Goal: Transaction & Acquisition: Book appointment/travel/reservation

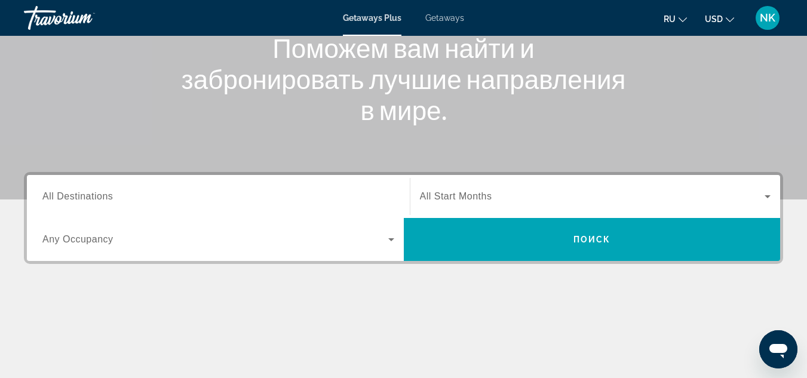
scroll to position [179, 0]
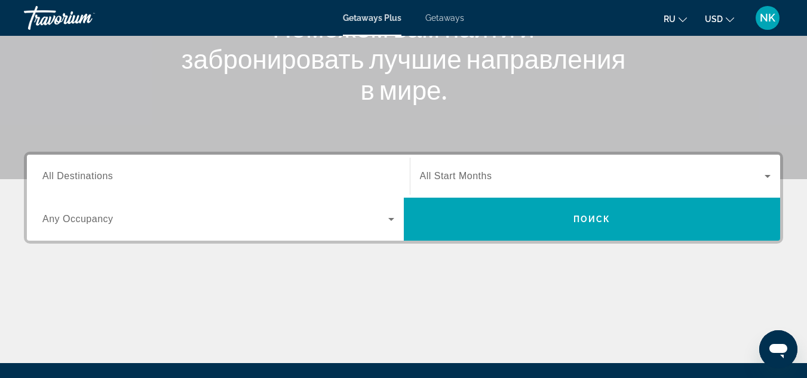
click at [182, 181] on input "Destination All Destinations" at bounding box center [218, 177] width 352 height 14
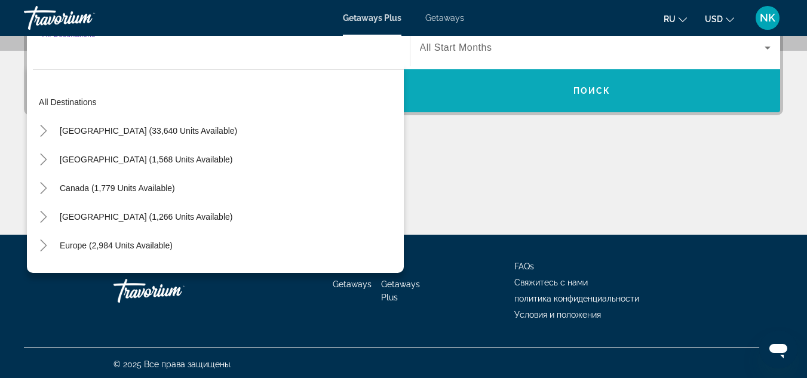
scroll to position [311, 0]
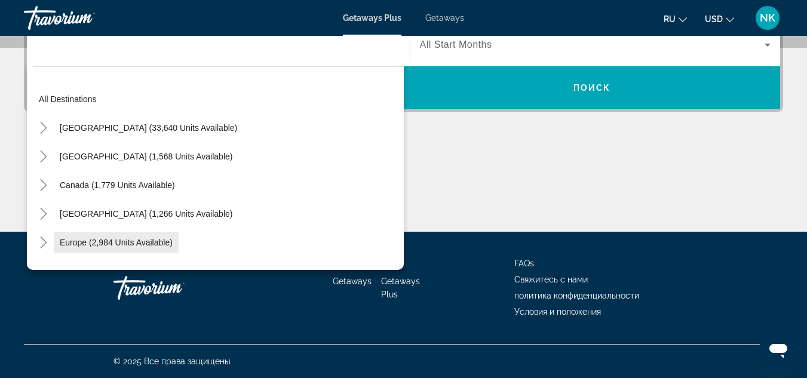
click at [145, 242] on span "Europe (2,984 units available)" at bounding box center [116, 243] width 113 height 10
type input "**********"
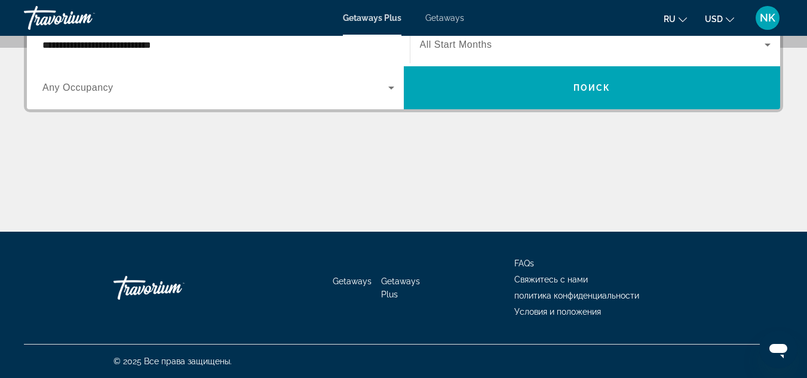
scroll to position [292, 0]
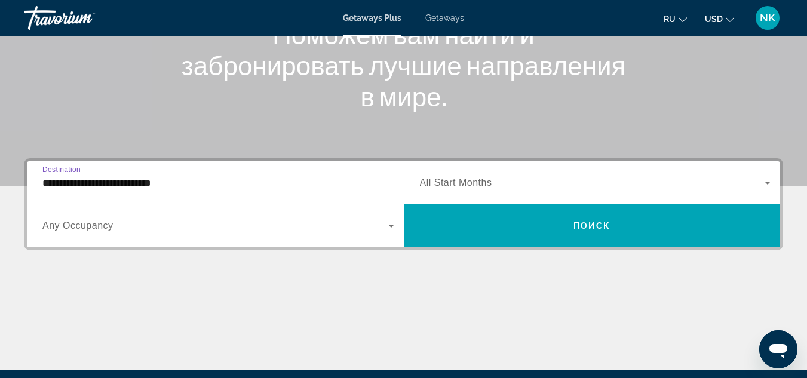
click at [453, 177] on span "All Start Months" at bounding box center [456, 182] width 72 height 10
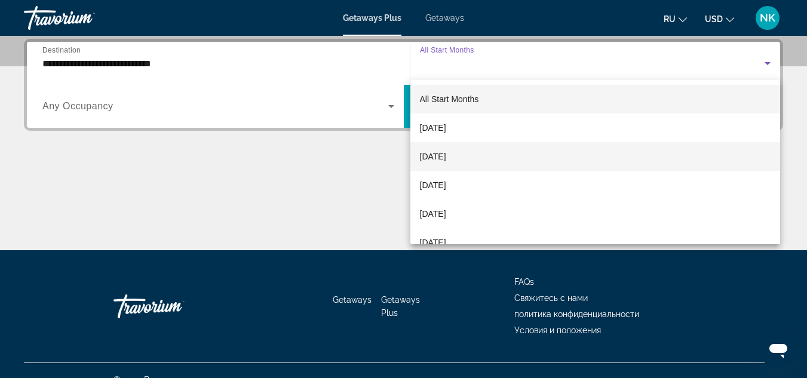
click at [446, 160] on span "[DATE]" at bounding box center [433, 156] width 26 height 14
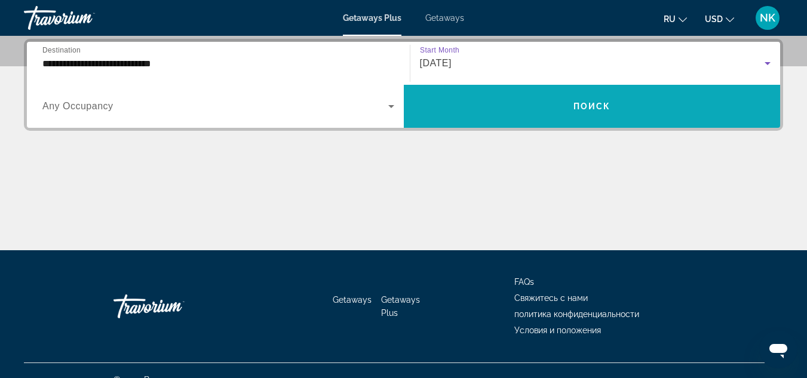
click at [520, 115] on span "Search widget" at bounding box center [592, 106] width 377 height 29
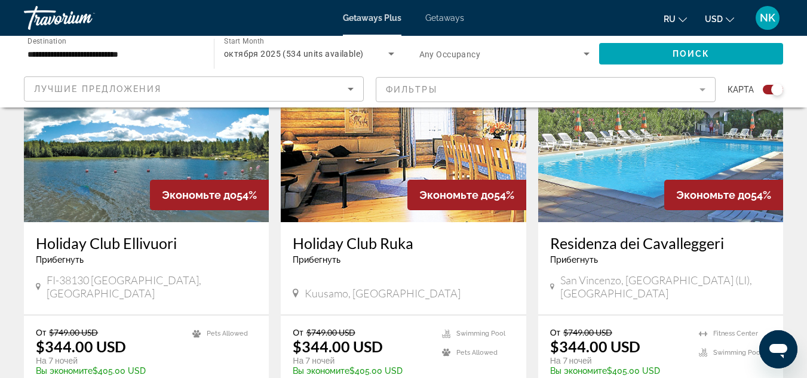
scroll to position [478, 0]
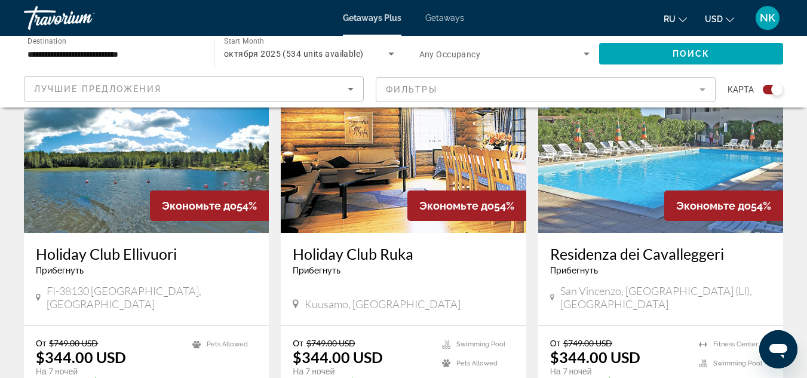
click at [346, 93] on icon "Sort by" at bounding box center [351, 89] width 14 height 14
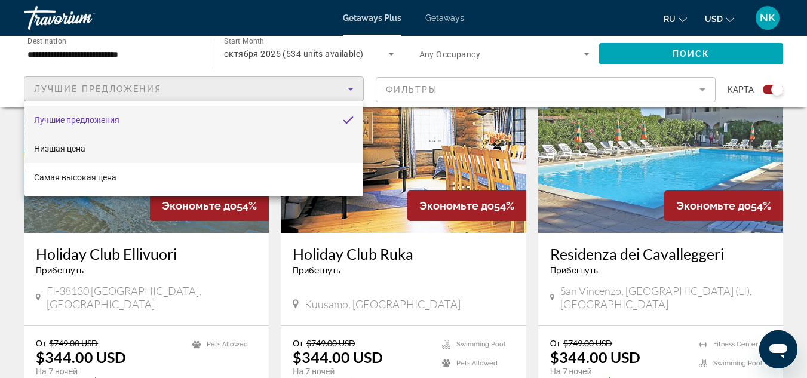
click at [120, 148] on mat-option "Низшая цена" at bounding box center [193, 148] width 339 height 29
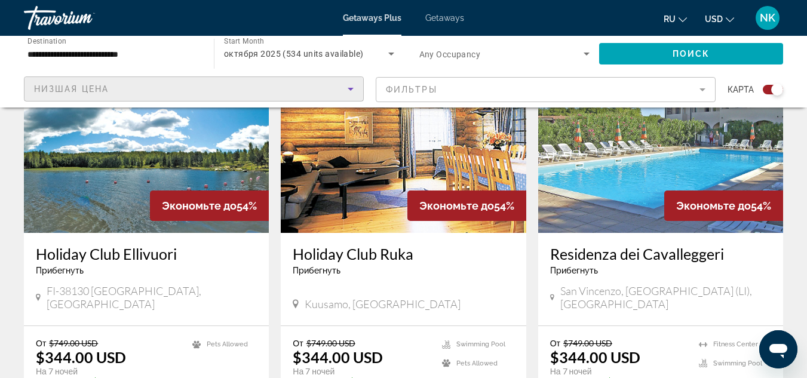
click at [659, 97] on mat-form-field "Фильтры" at bounding box center [546, 89] width 340 height 25
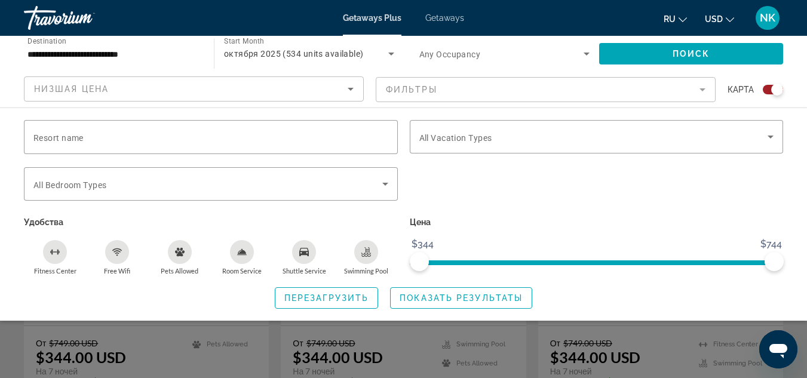
click at [238, 344] on div "Search widget" at bounding box center [403, 278] width 807 height 199
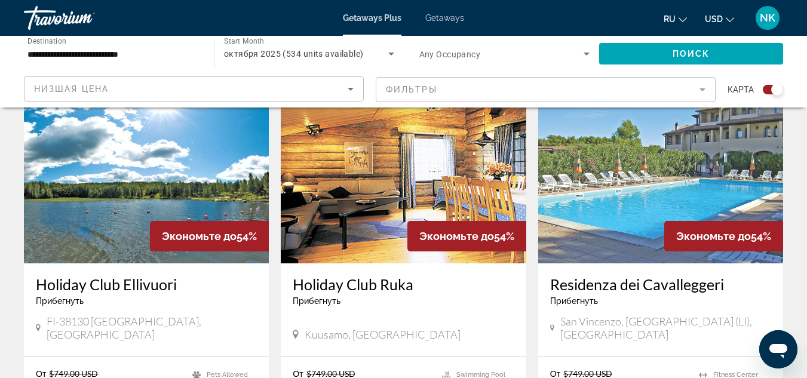
scroll to position [418, 0]
